Goal: Task Accomplishment & Management: Manage account settings

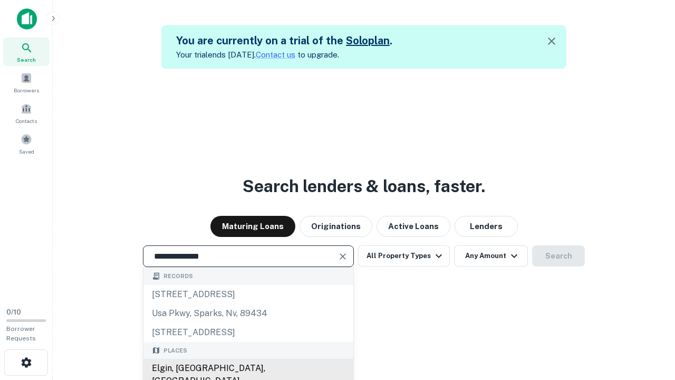
click at [248, 368] on div "Elgin, [GEOGRAPHIC_DATA], [GEOGRAPHIC_DATA]" at bounding box center [249, 375] width 210 height 32
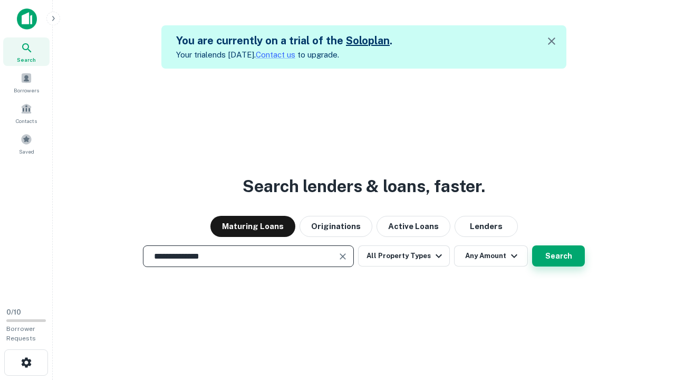
type input "**********"
click at [532, 245] on button "Search" at bounding box center [558, 255] width 53 height 21
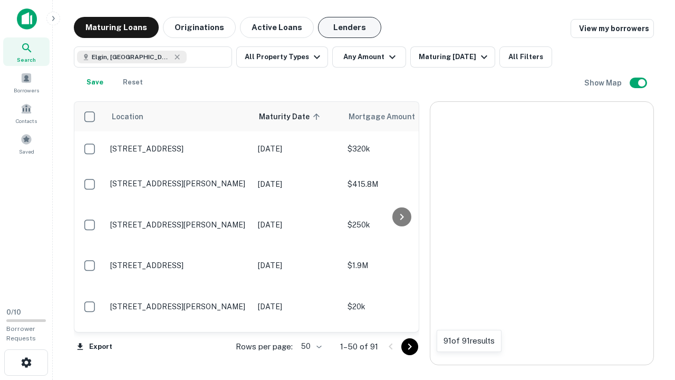
click at [350, 27] on button "Lenders" at bounding box center [349, 27] width 63 height 21
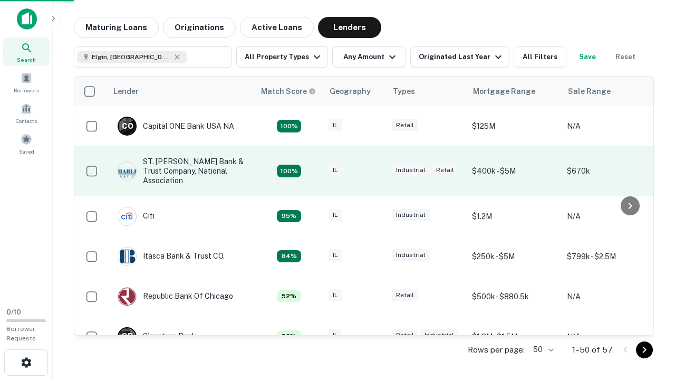
click at [375, 171] on div "IL" at bounding box center [355, 171] width 53 height 14
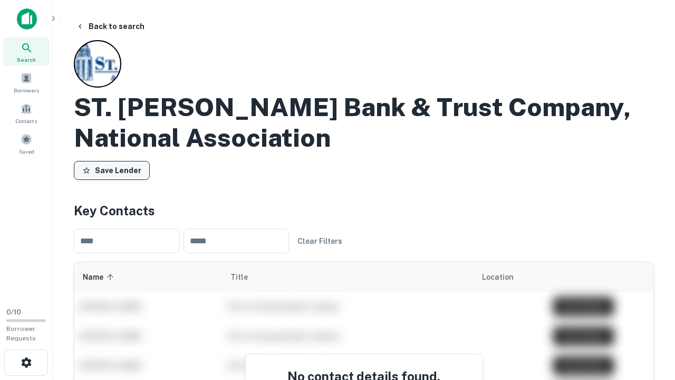
click at [112, 170] on button "Save Lender" at bounding box center [112, 170] width 76 height 19
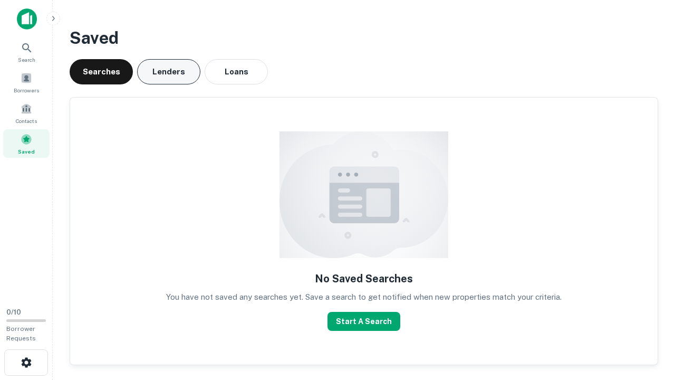
click at [169, 72] on button "Lenders" at bounding box center [168, 71] width 63 height 25
